Goal: Check status: Check status

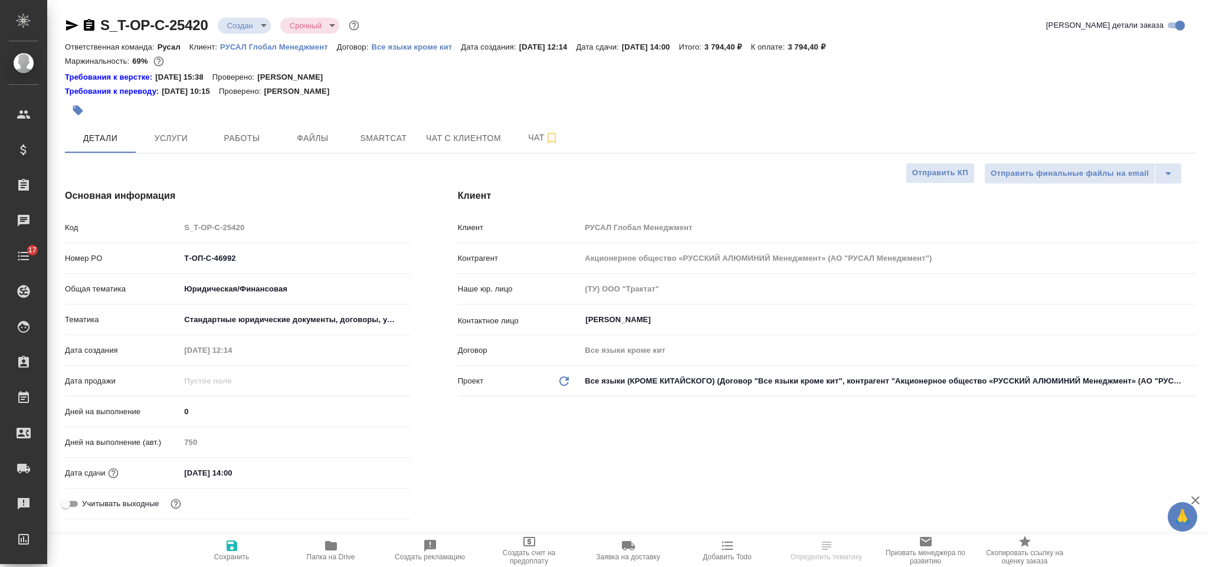
select select "RU"
click at [375, 142] on span "Smartcat" at bounding box center [383, 138] width 57 height 15
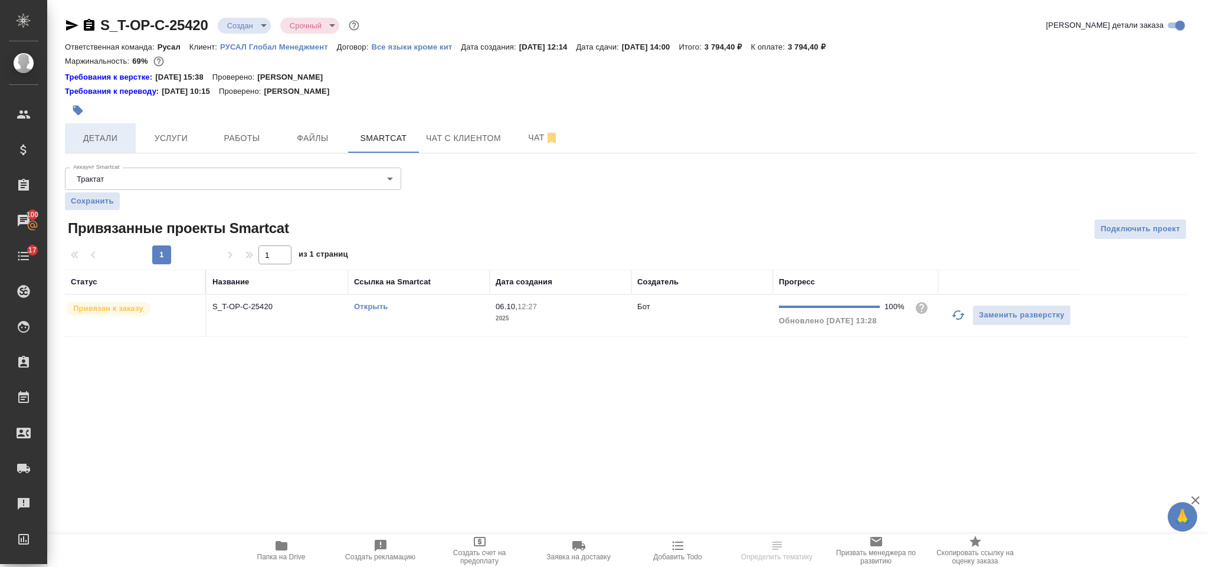
click at [133, 131] on button "Детали" at bounding box center [100, 138] width 71 height 30
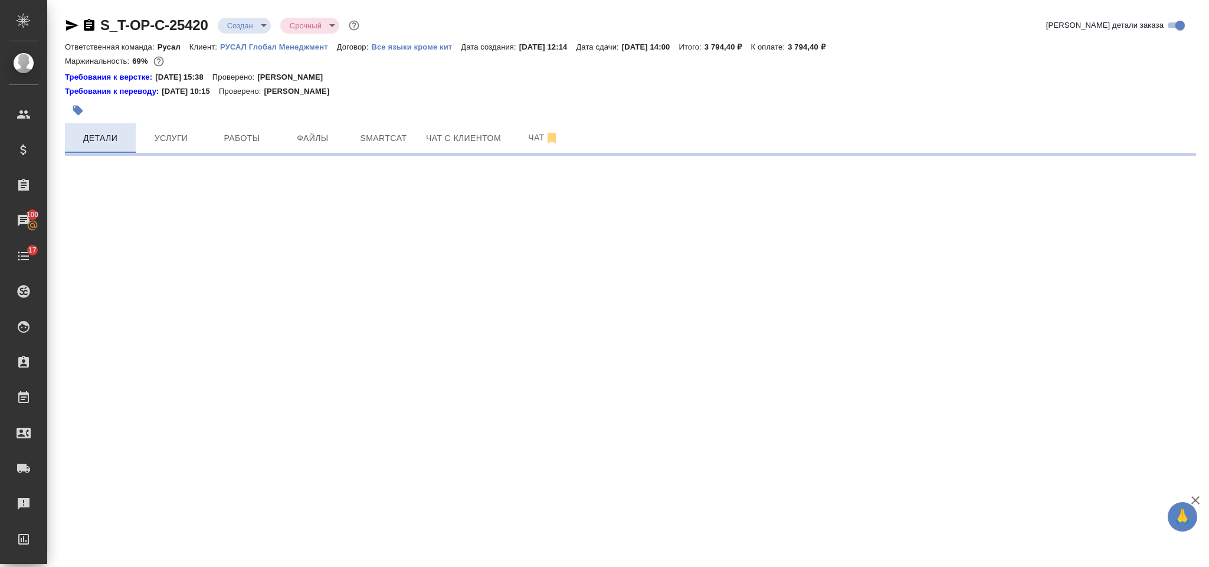
select select "RU"
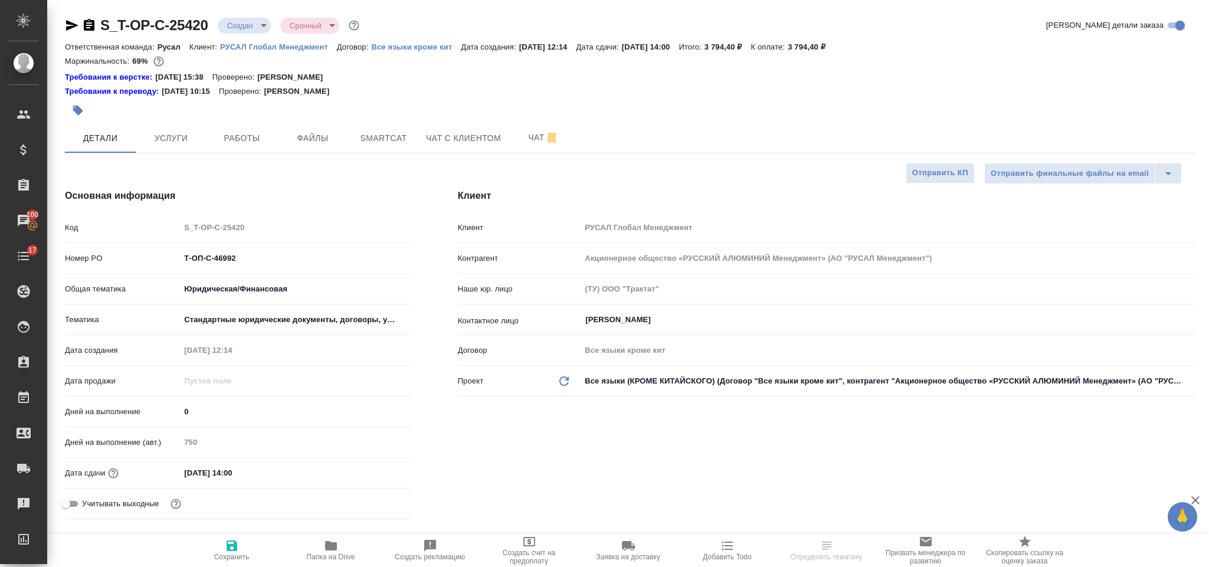
type textarea "x"
